Goal: Check status: Check status

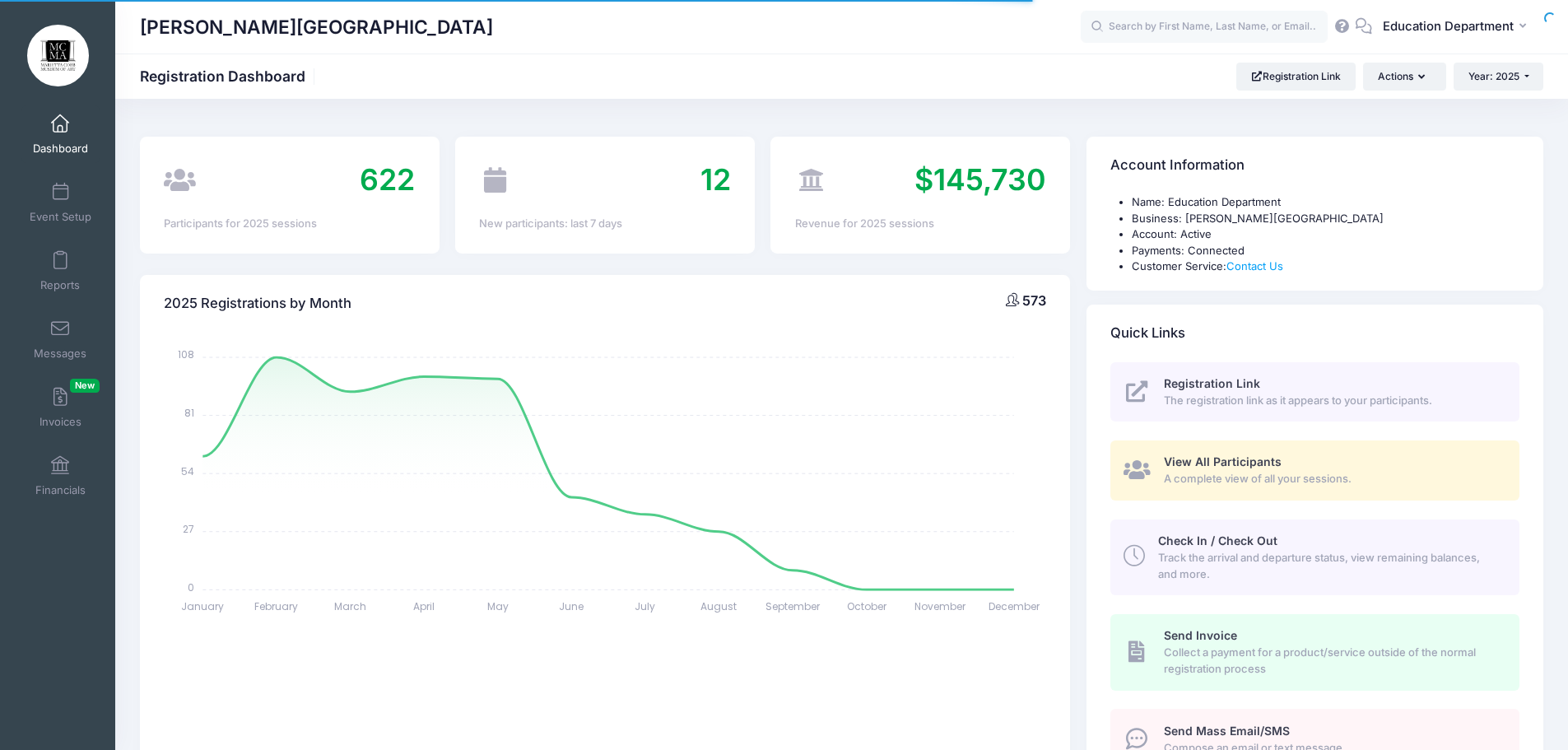
select select
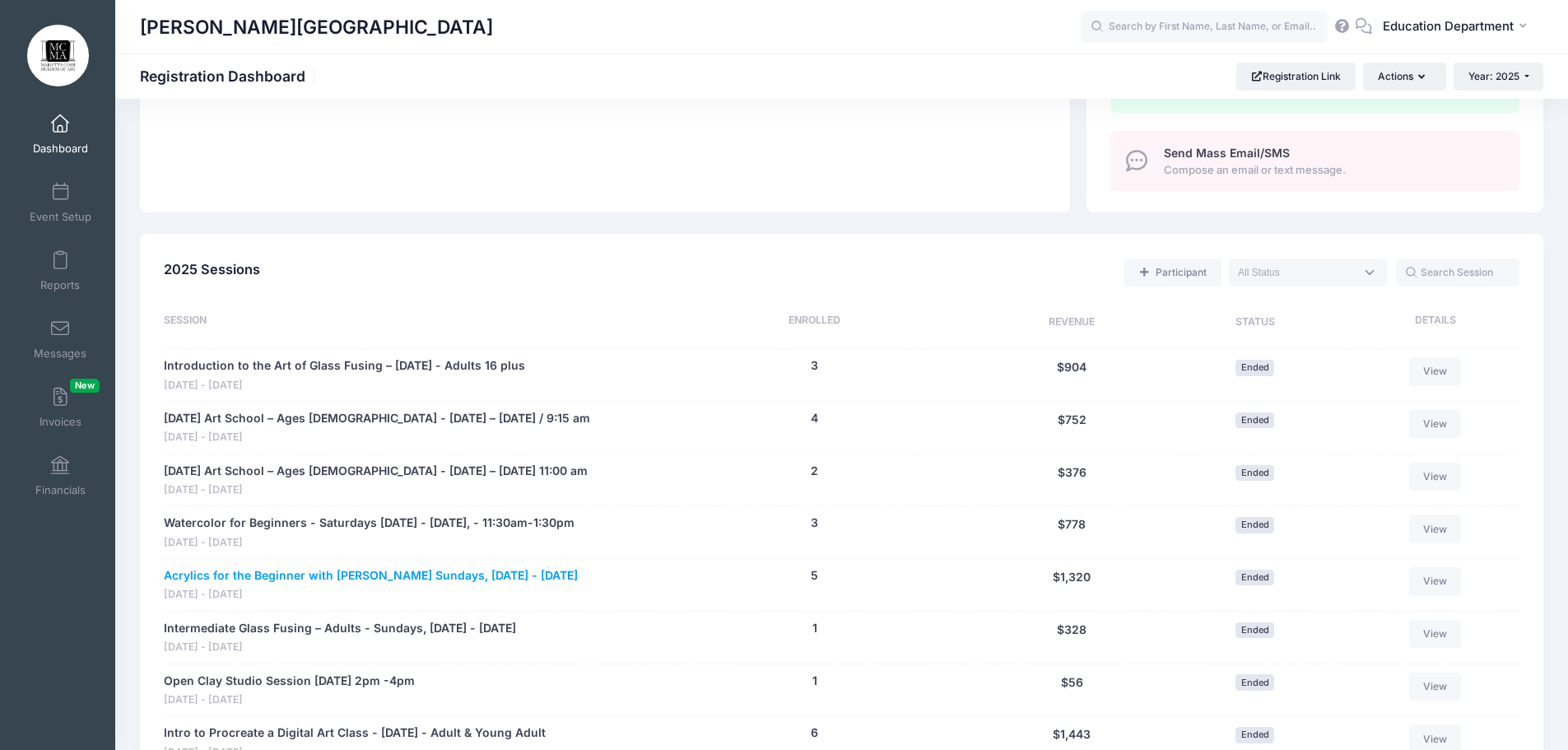
scroll to position [659, 0]
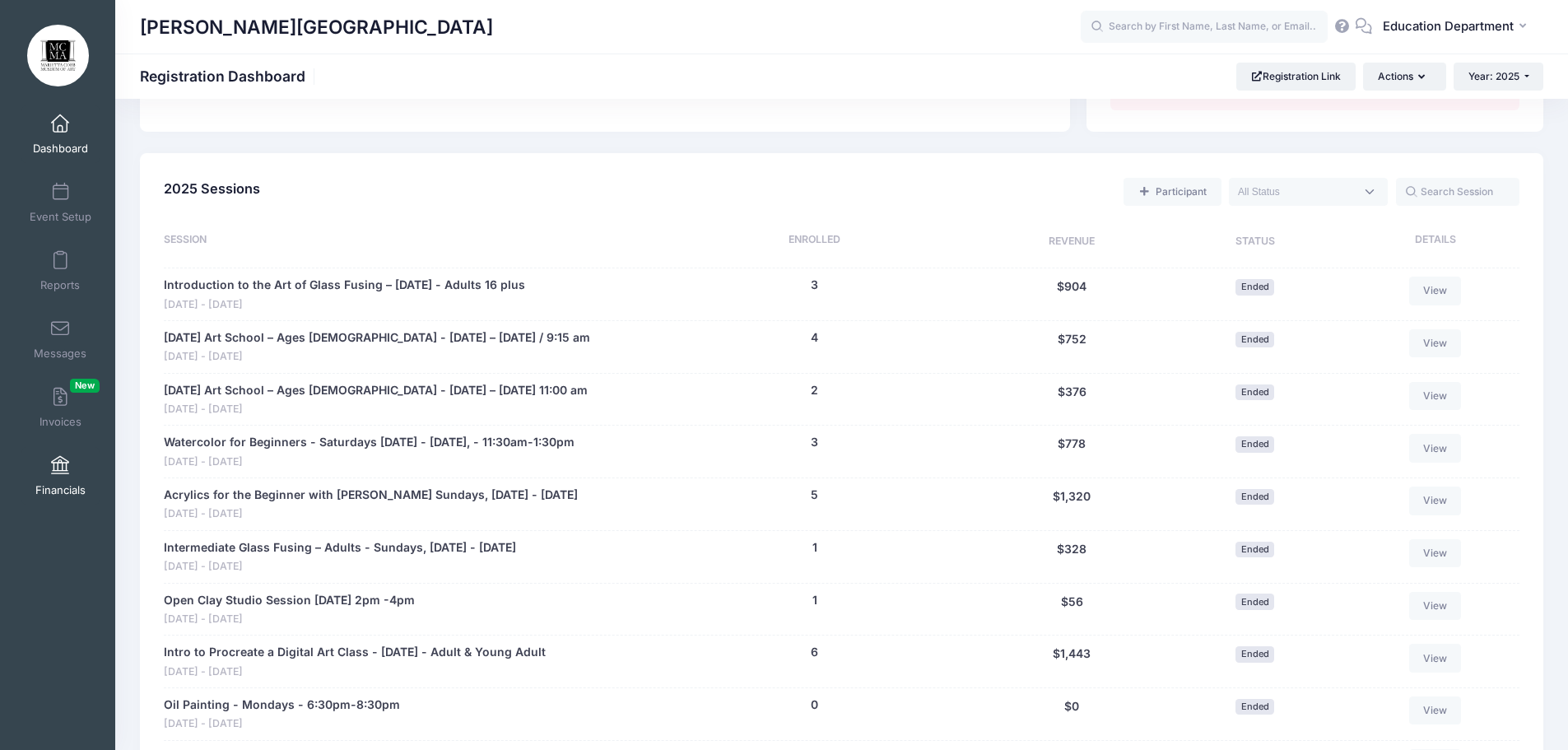
click at [40, 474] on link "Financials" at bounding box center [60, 475] width 78 height 57
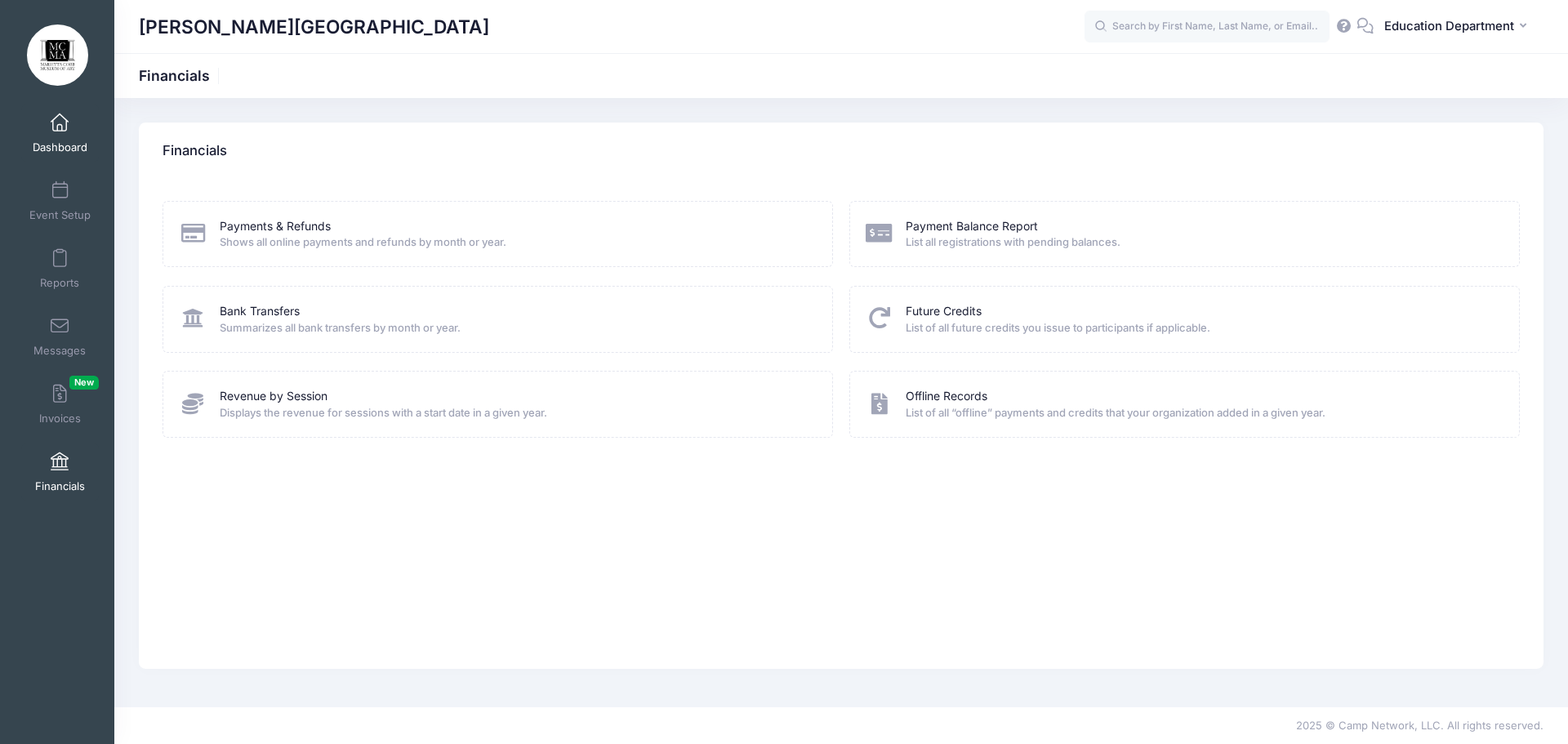
click at [51, 132] on link "Dashboard" at bounding box center [59, 133] width 77 height 57
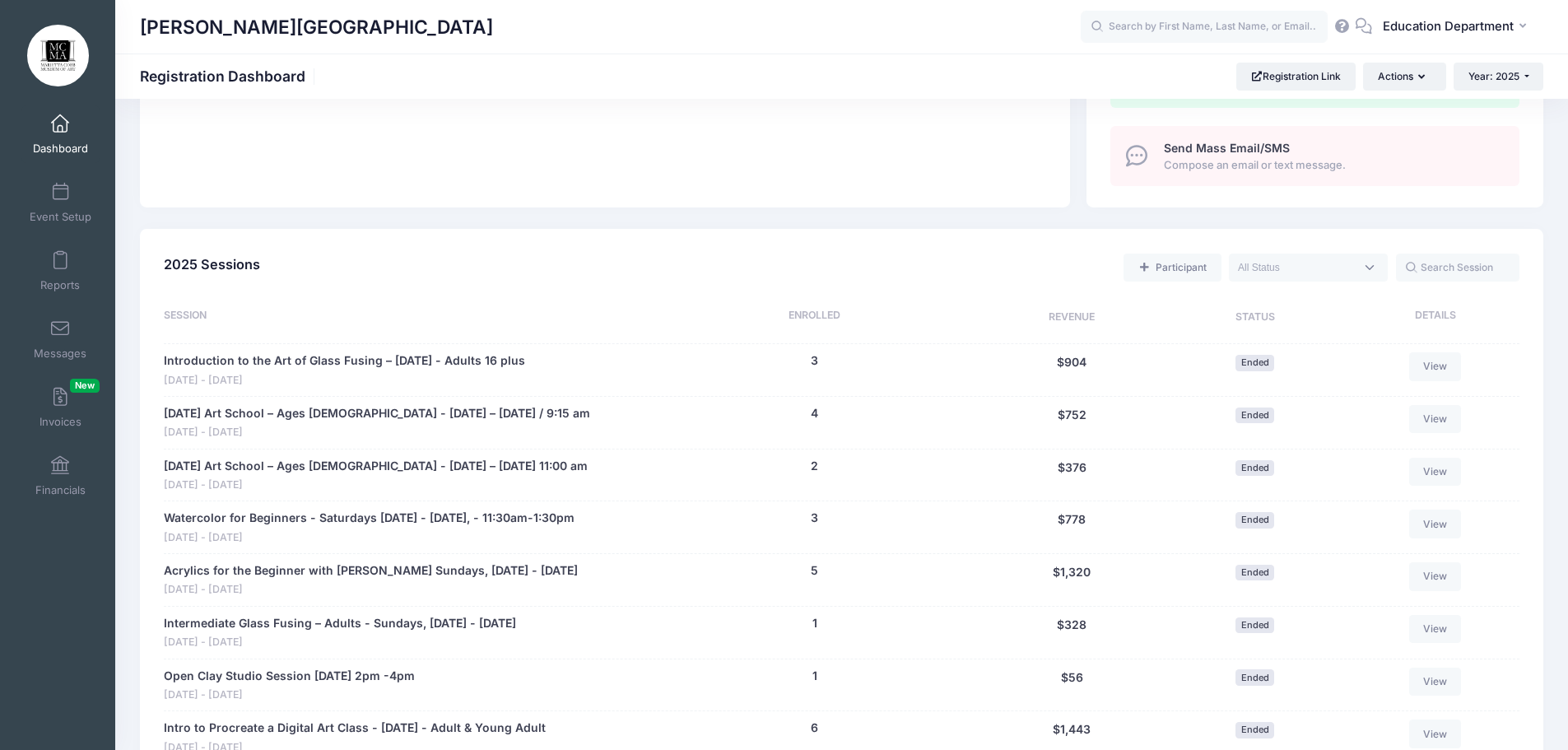
scroll to position [494, 0]
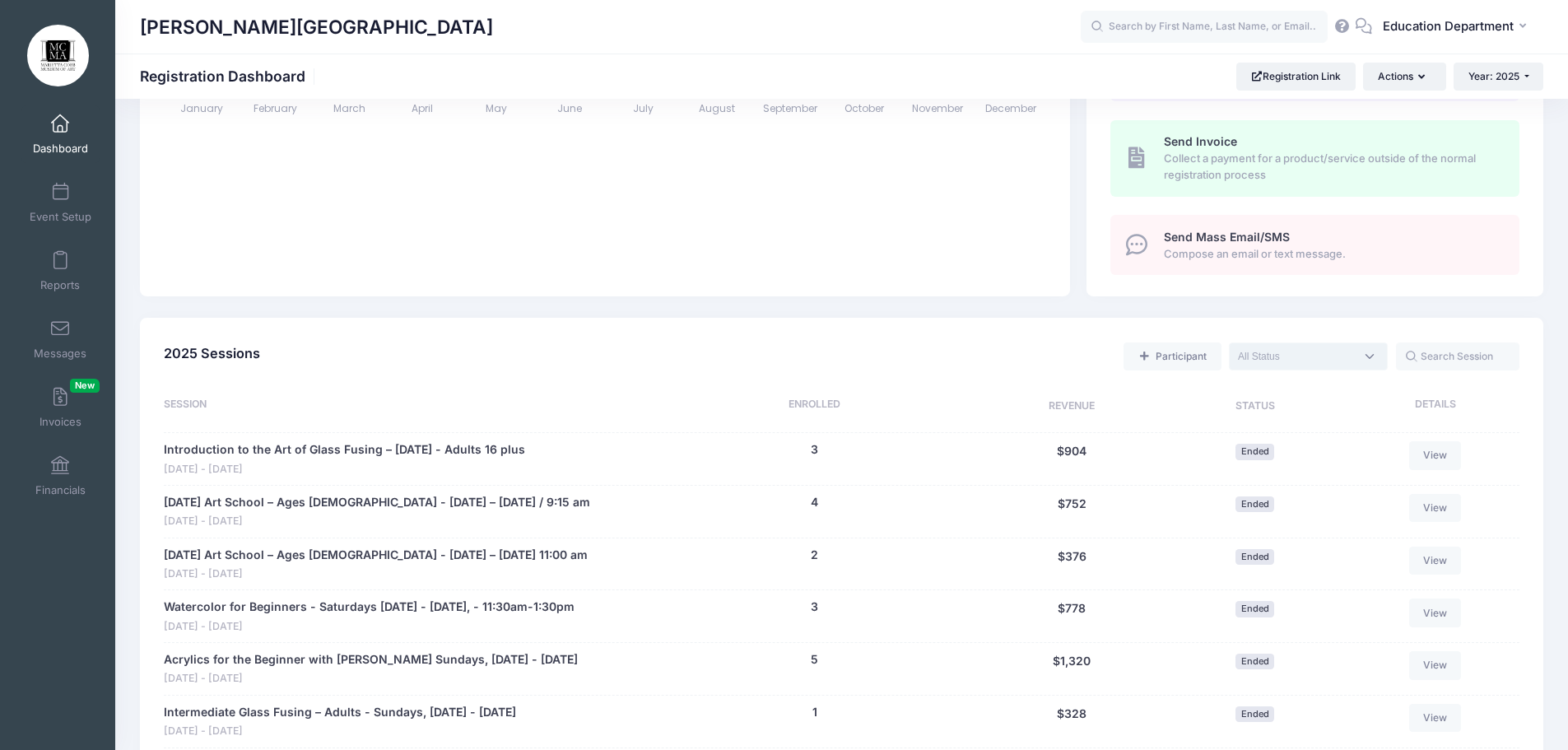
click at [1325, 356] on textarea "Search" at bounding box center [1296, 356] width 117 height 15
select select "future"
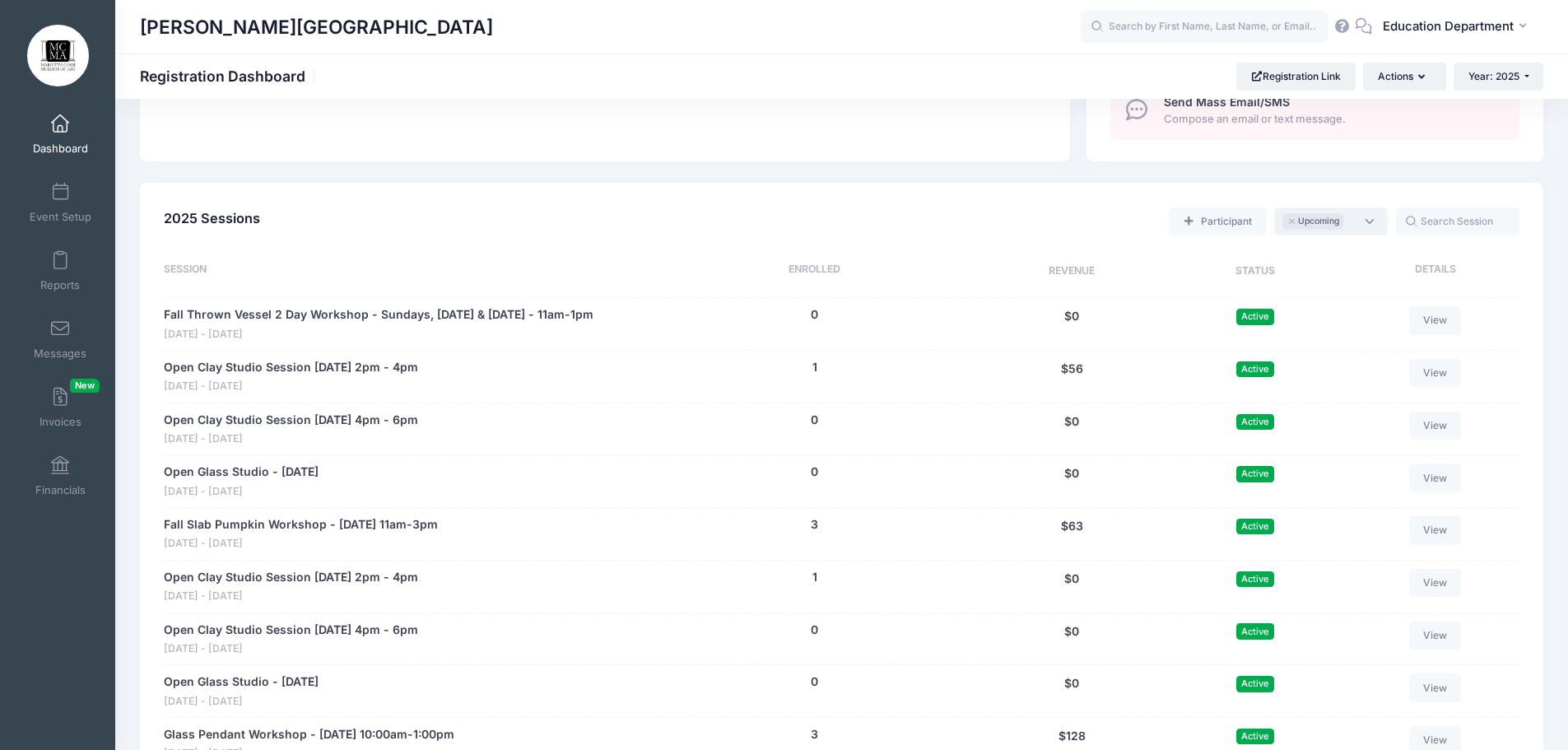
scroll to position [659, 0]
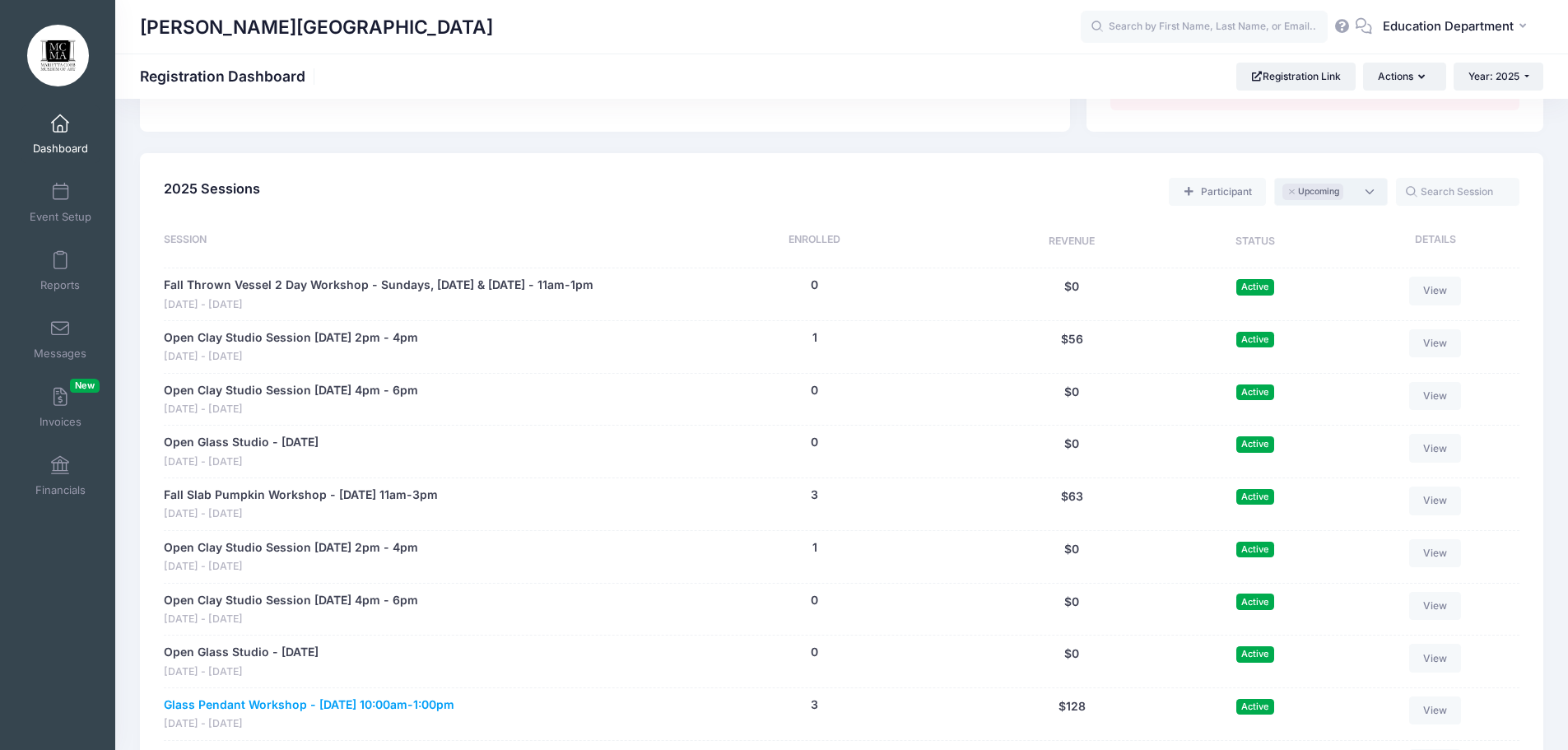
click at [455, 699] on link "Glass Pendant Workshop - [DATE] 10:00am-1:00pm" at bounding box center [309, 704] width 291 height 17
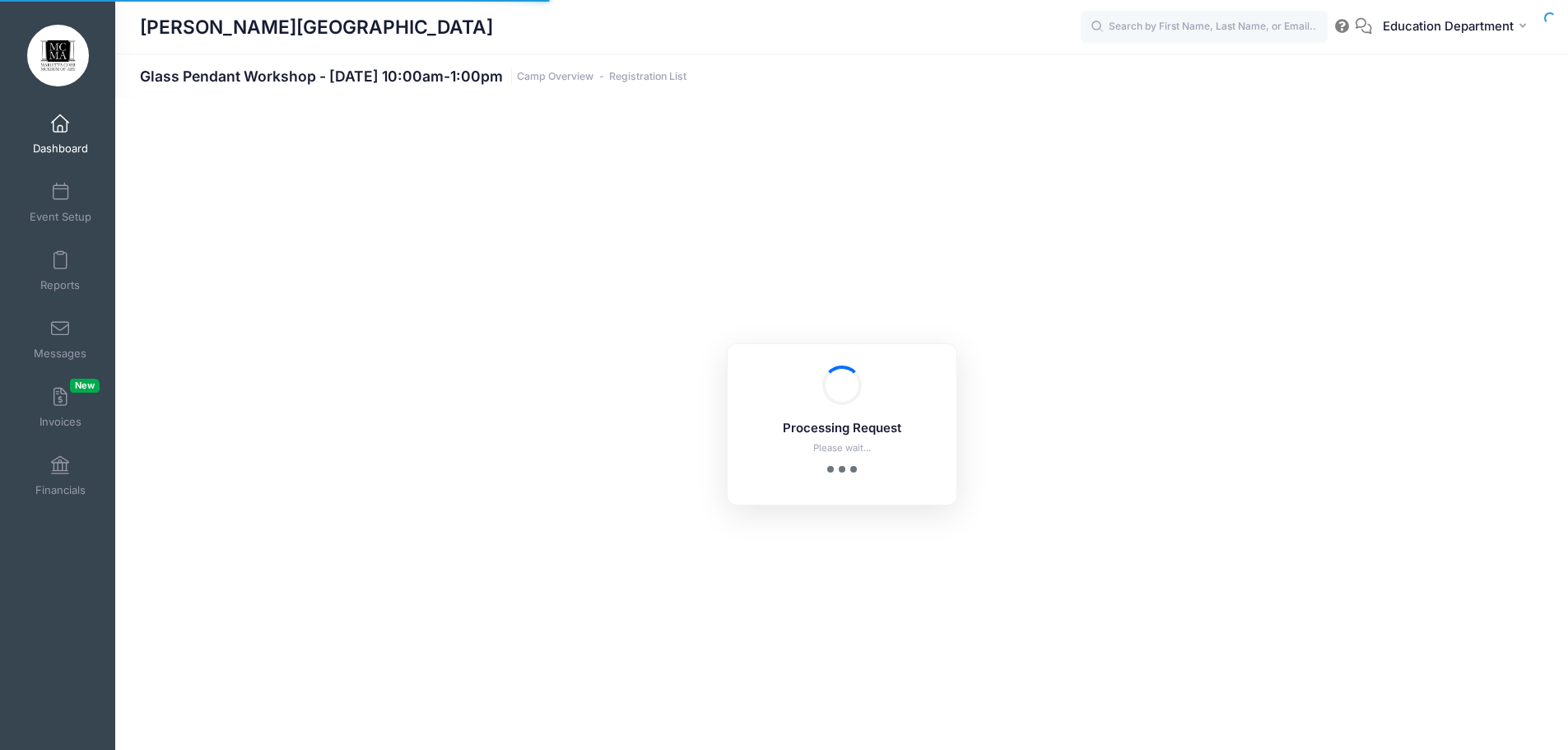
select select "10"
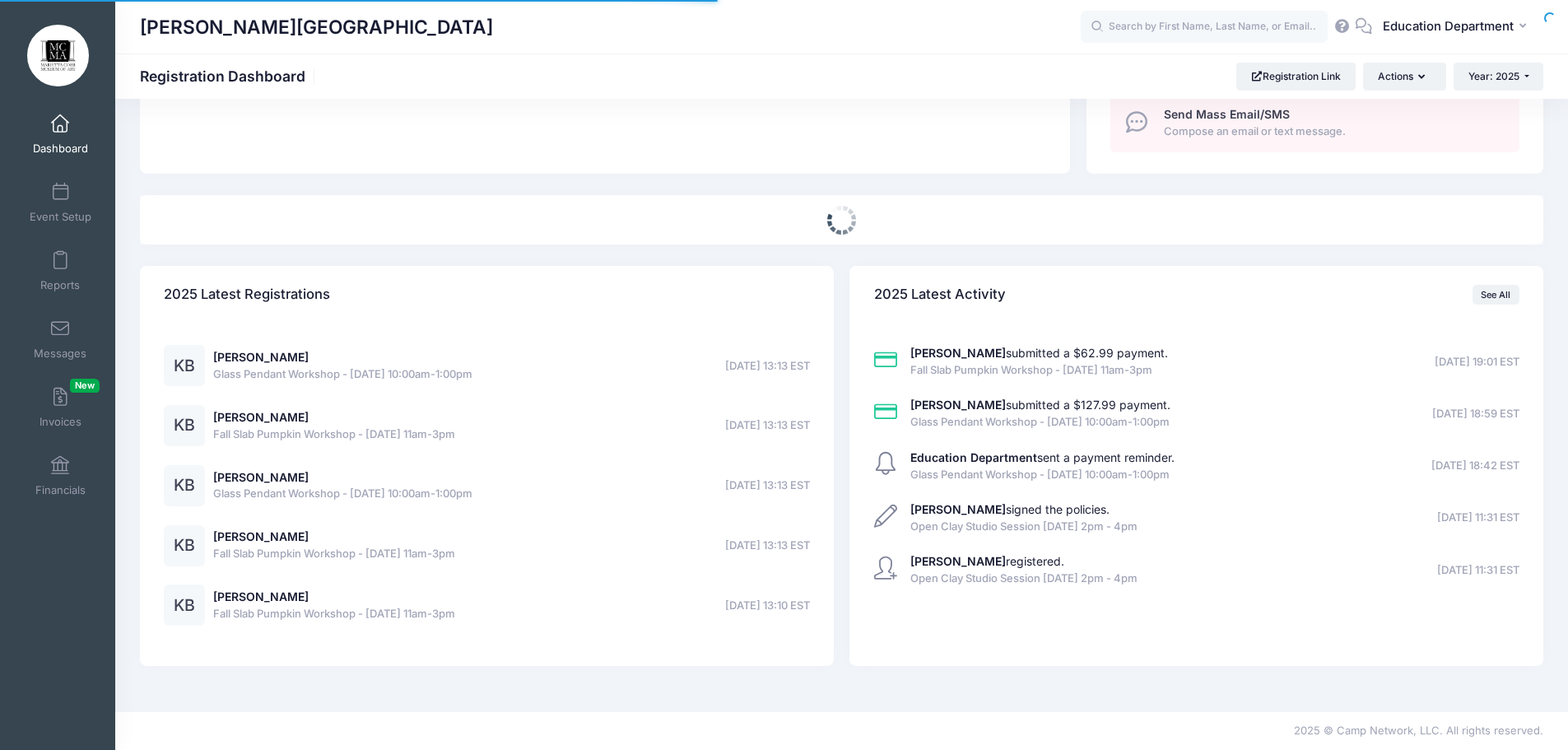
scroll to position [617, 0]
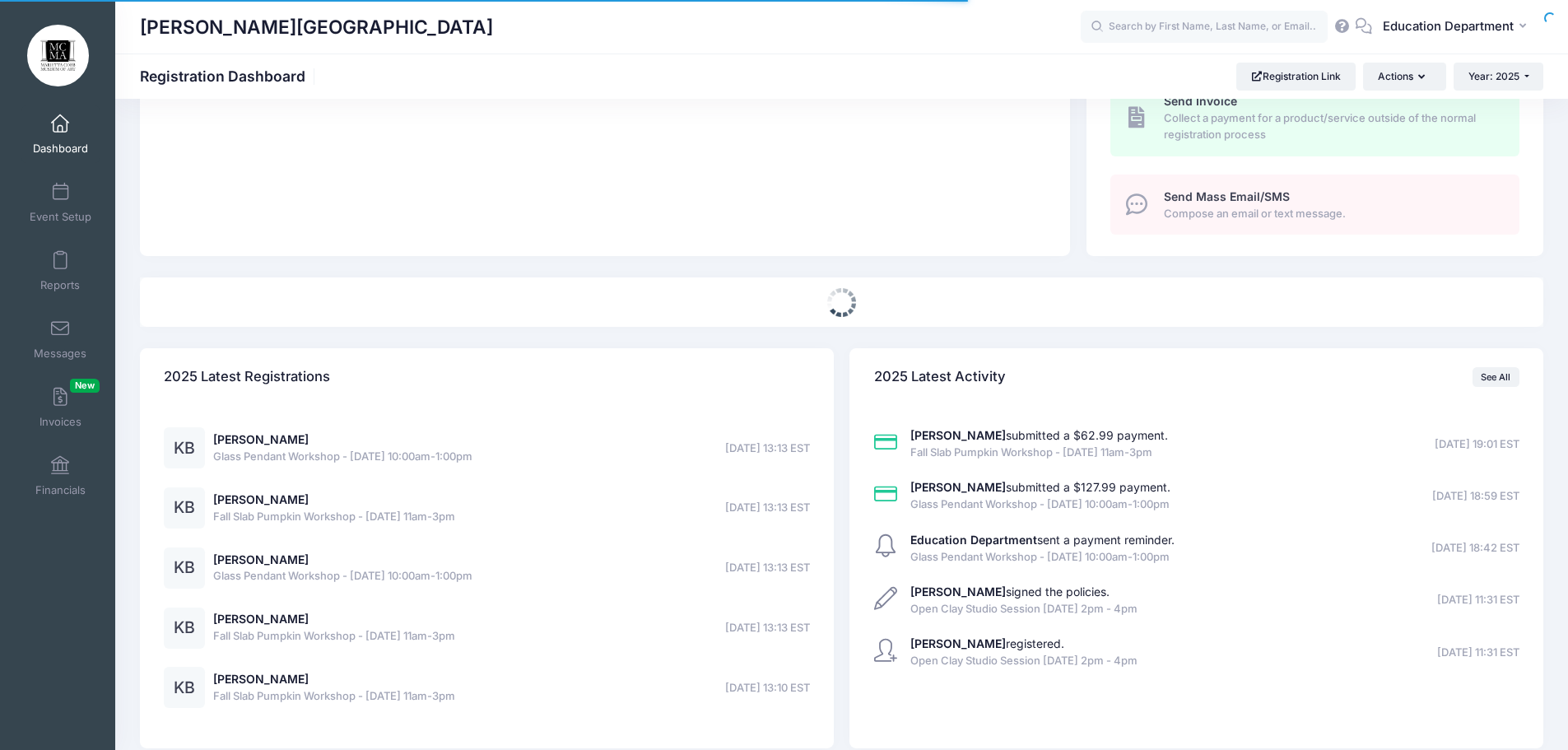
select select
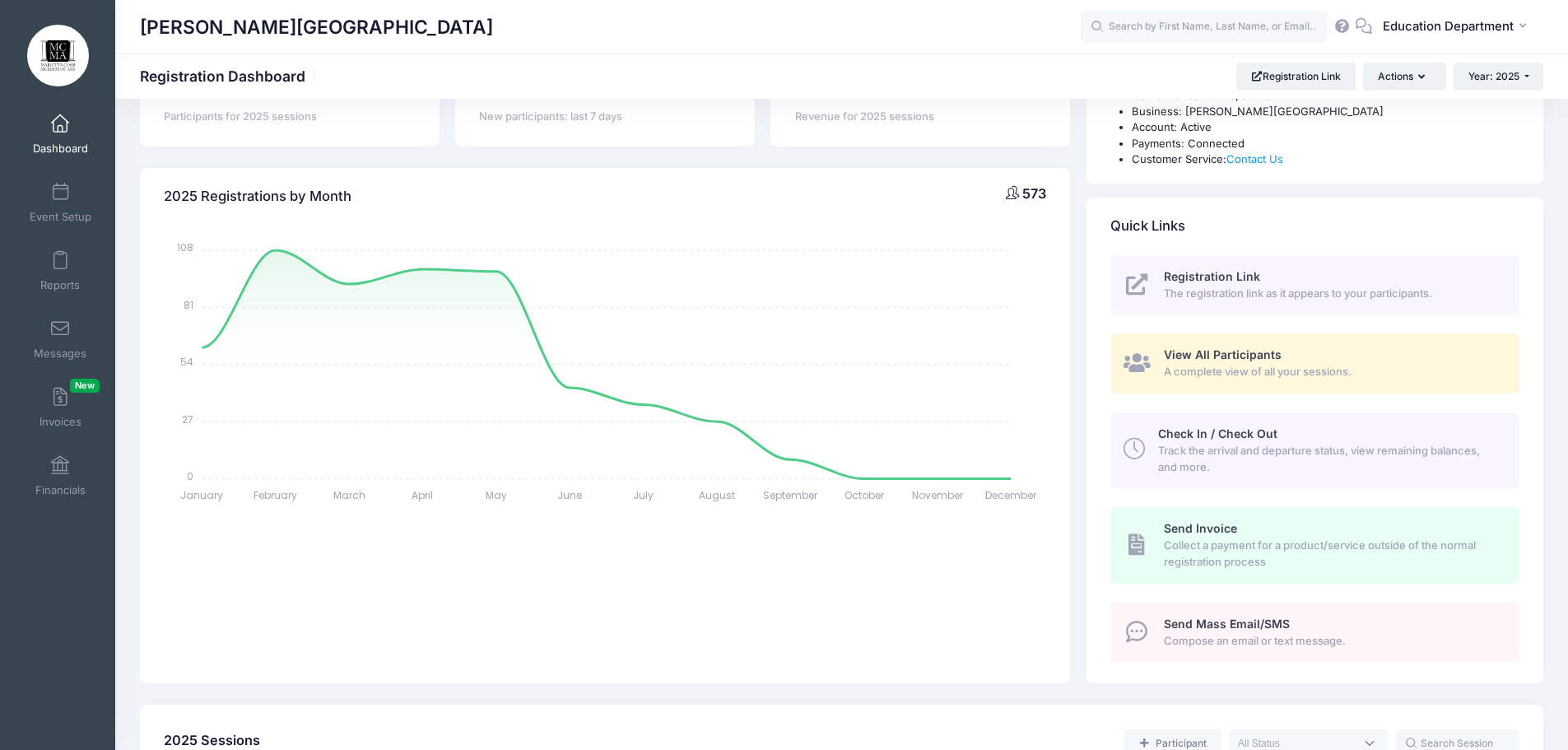
scroll to position [0, 0]
